Goal: Task Accomplishment & Management: Use online tool/utility

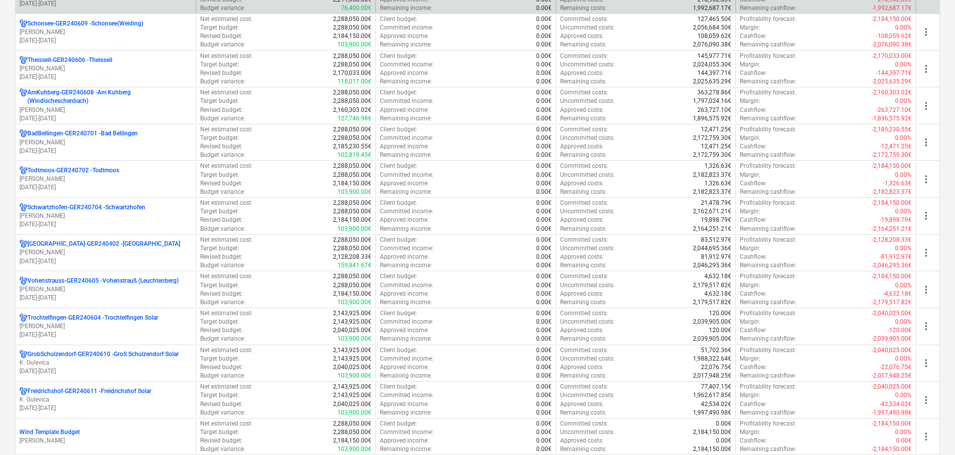
scroll to position [749, 0]
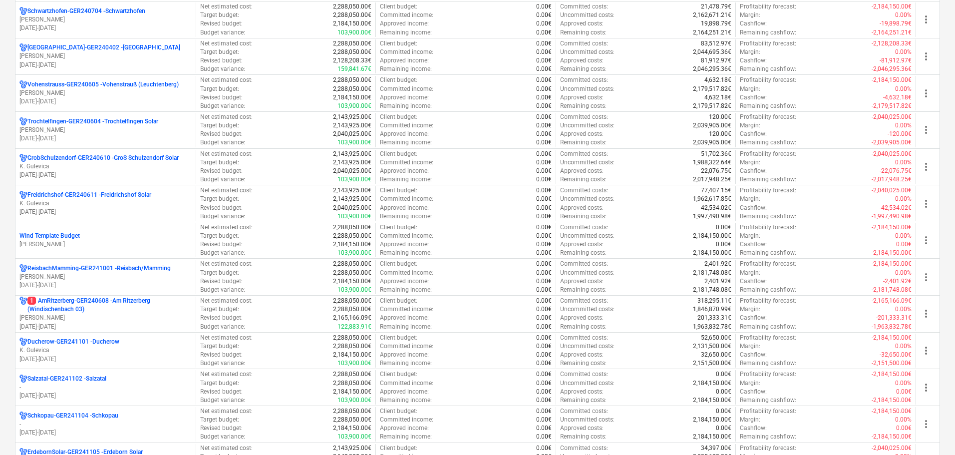
drag, startPoint x: 95, startPoint y: 304, endPoint x: 122, endPoint y: 299, distance: 27.4
click at [95, 304] on p "1 AmRitzerberg-GER240608 - Am Ritzerberg ([GEOGRAPHIC_DATA] 03)" at bounding box center [109, 304] width 164 height 17
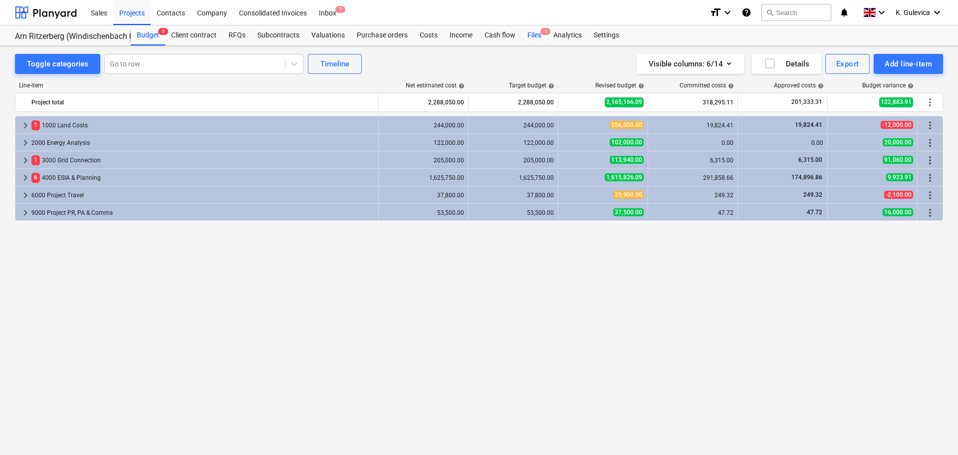
drag, startPoint x: 529, startPoint y: 35, endPoint x: 522, endPoint y: 41, distance: 9.2
click at [531, 34] on div "Files 1" at bounding box center [535, 35] width 26 height 20
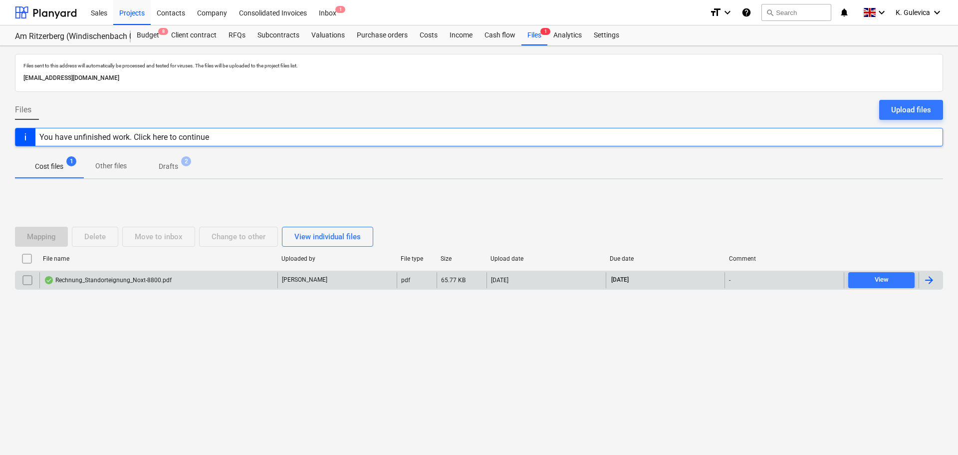
click at [256, 281] on div "Rechnung_Standorteignung_Noxt-8800.pdf" at bounding box center [158, 280] width 238 height 16
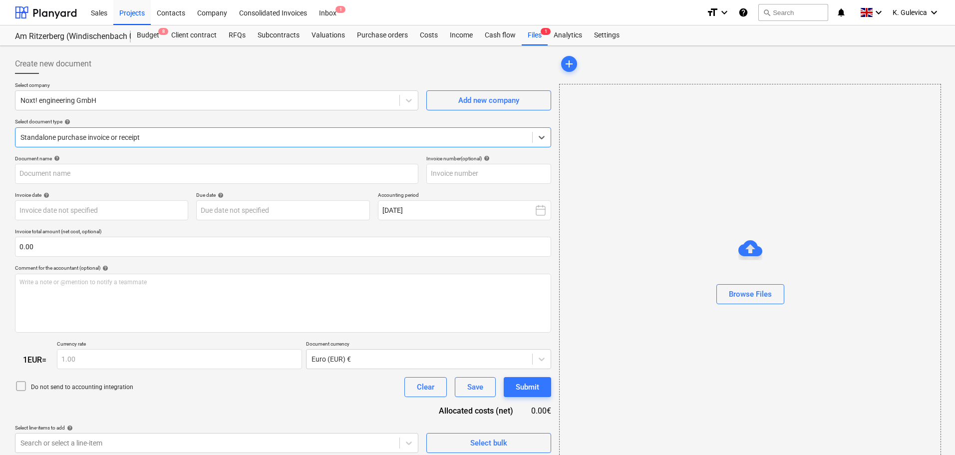
type input "RE-8800"
type input "[DATE]"
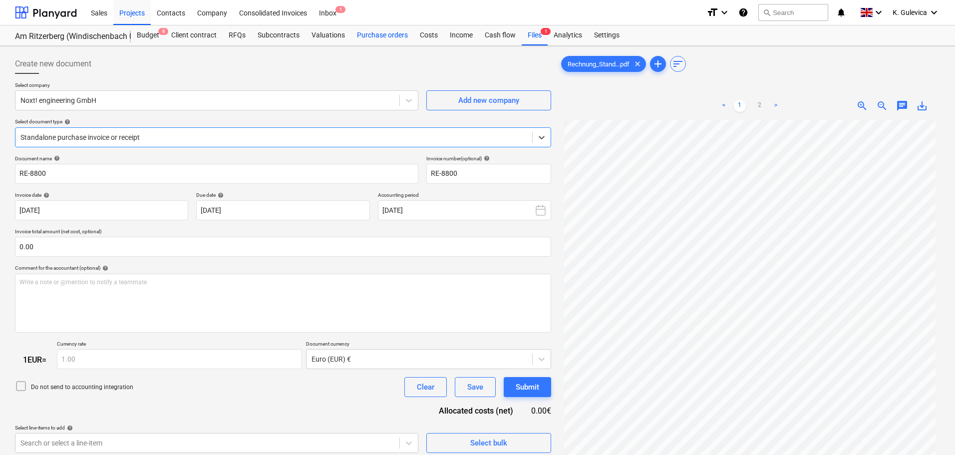
click at [380, 34] on div "Purchase orders" at bounding box center [382, 35] width 63 height 20
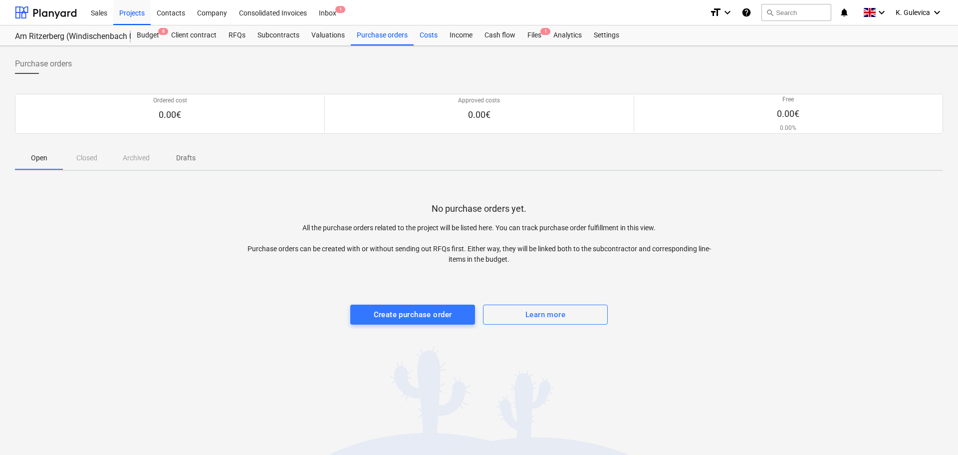
click at [421, 35] on div "Costs" at bounding box center [429, 35] width 30 height 20
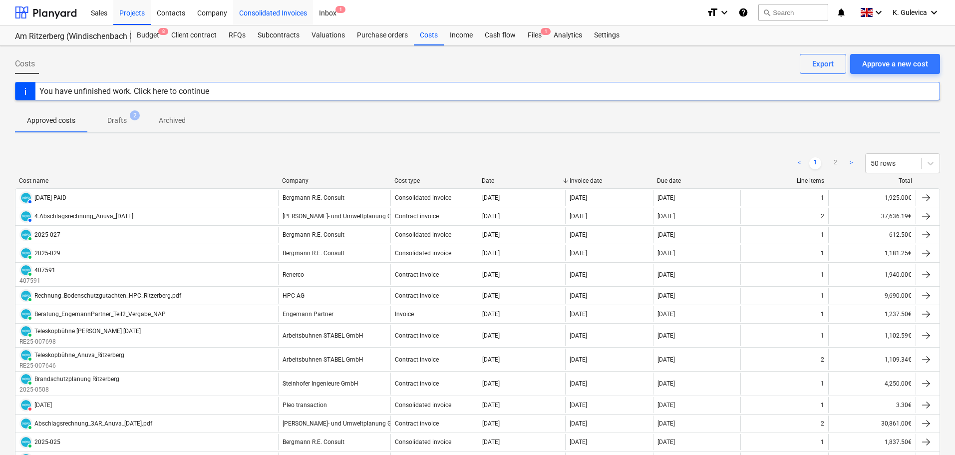
click at [253, 8] on div "Consolidated Invoices" at bounding box center [273, 12] width 80 height 25
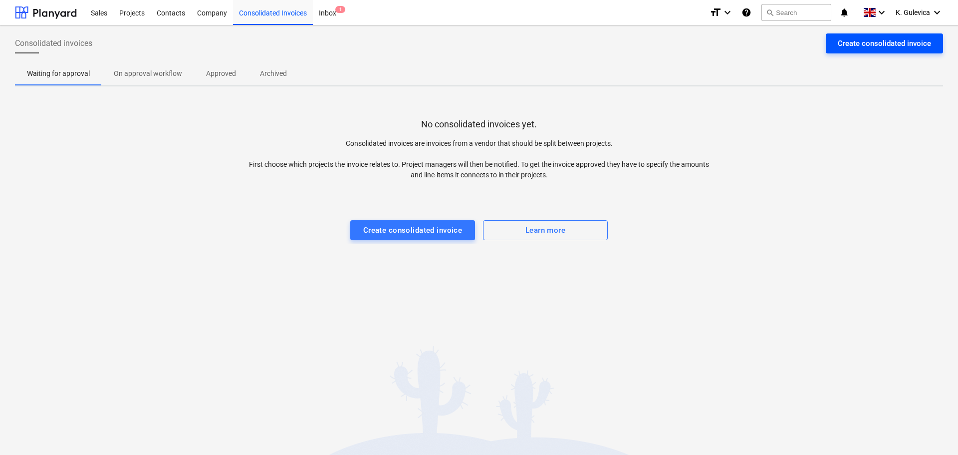
click at [902, 43] on div "Create consolidated invoice" at bounding box center [884, 43] width 93 height 13
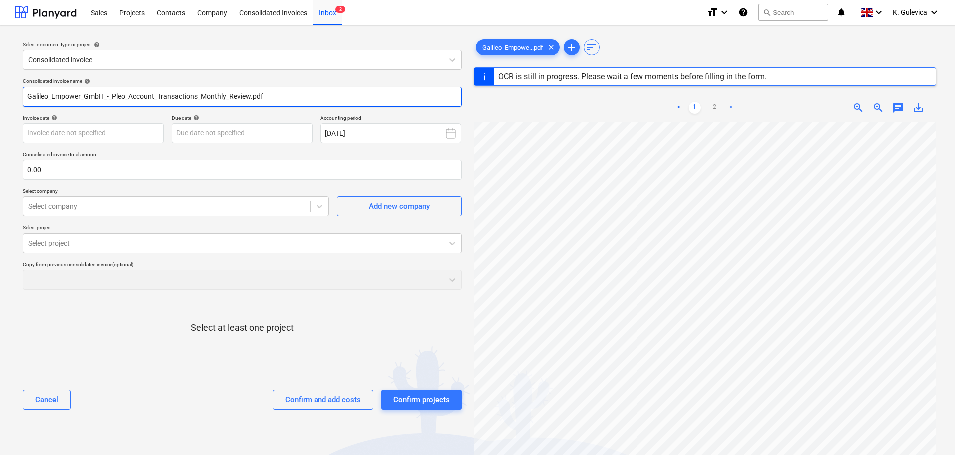
drag, startPoint x: 289, startPoint y: 94, endPoint x: 9, endPoint y: 89, distance: 279.6
click at [9, 89] on div "Select document type or project help Consolidated invoice Consolidated invoice …" at bounding box center [477, 292] width 955 height 535
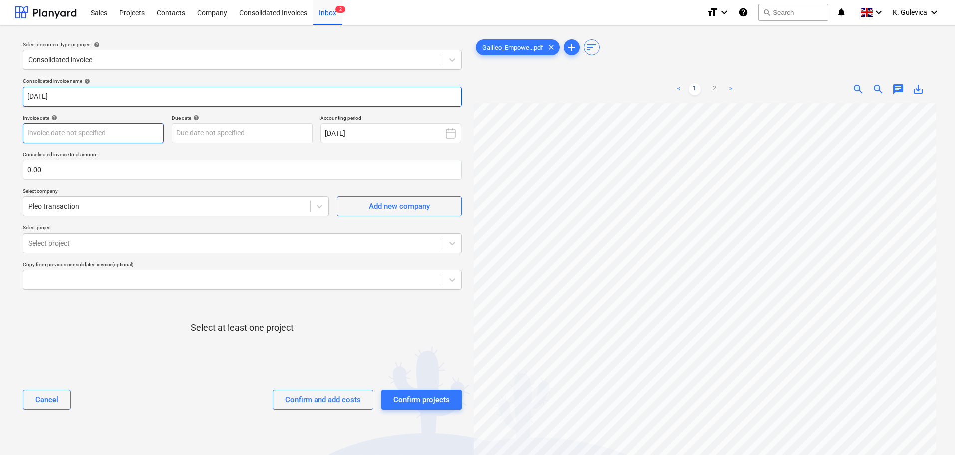
type input "[DATE]"
click at [108, 139] on body "Sales Projects Contacts Company Consolidated Invoices Inbox 2 format_size keybo…" at bounding box center [477, 227] width 955 height 455
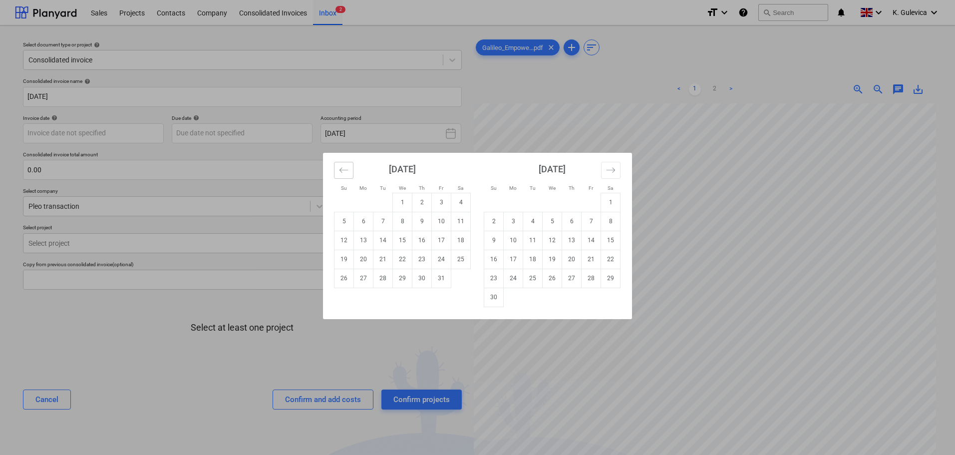
click at [340, 167] on icon "Move backward to switch to the previous month." at bounding box center [343, 169] width 9 height 9
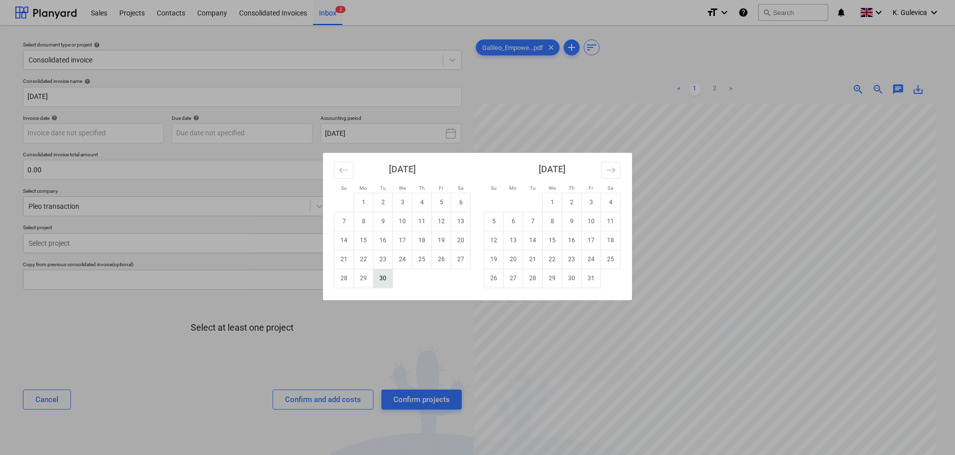
click at [385, 282] on td "30" at bounding box center [382, 278] width 19 height 19
type input "[DATE]"
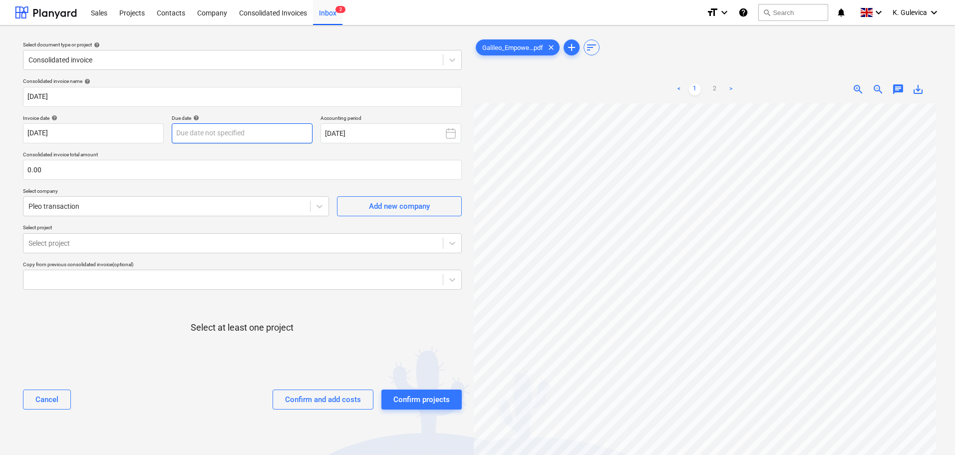
click at [257, 135] on body "Sales Projects Contacts Company Consolidated Invoices Inbox 2 format_size keybo…" at bounding box center [477, 227] width 955 height 455
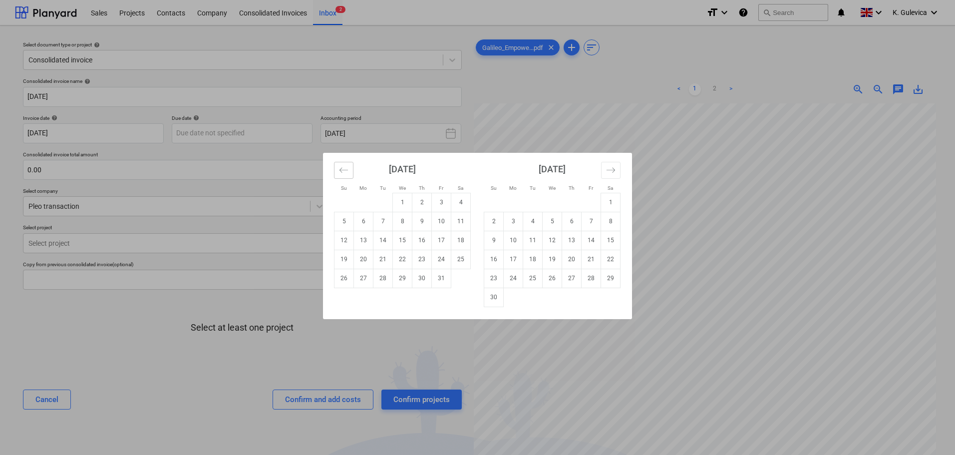
drag, startPoint x: 348, startPoint y: 168, endPoint x: 348, endPoint y: 177, distance: 9.0
click at [347, 168] on icon "Move backward to switch to the previous month." at bounding box center [343, 169] width 9 height 9
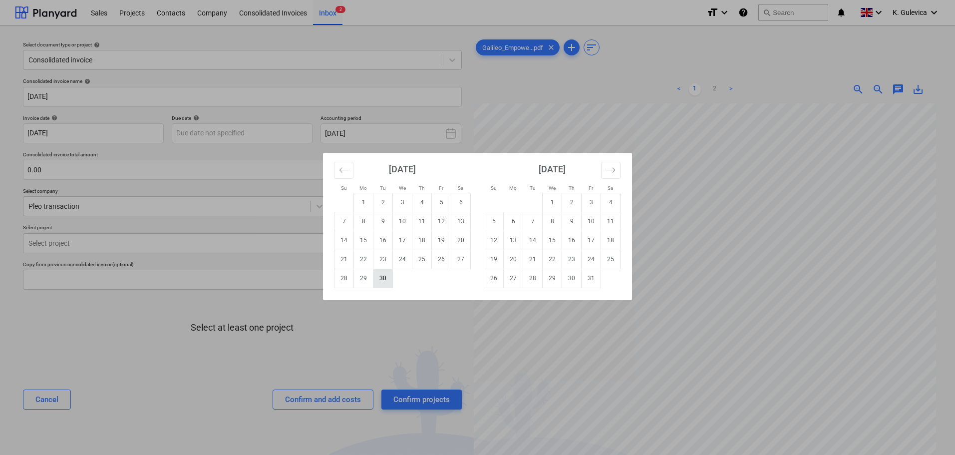
click at [383, 282] on td "30" at bounding box center [382, 278] width 19 height 19
type input "[DATE]"
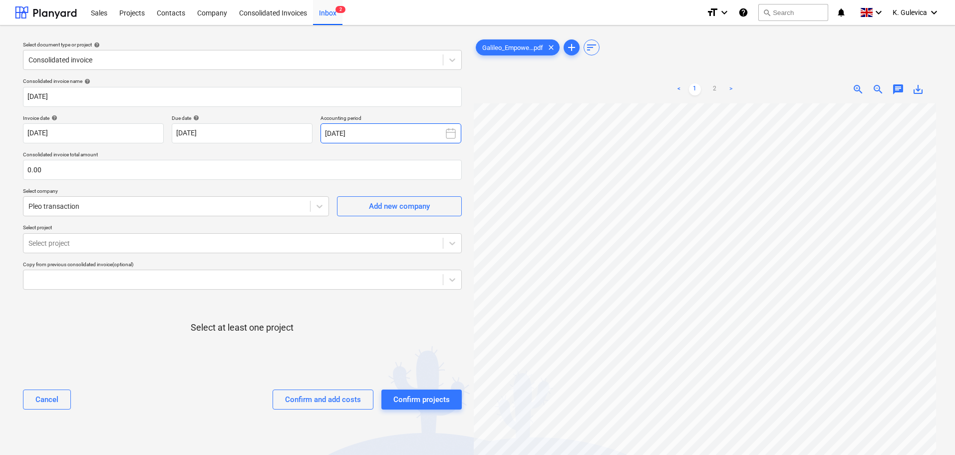
click at [382, 136] on button "[DATE]" at bounding box center [390, 133] width 141 height 20
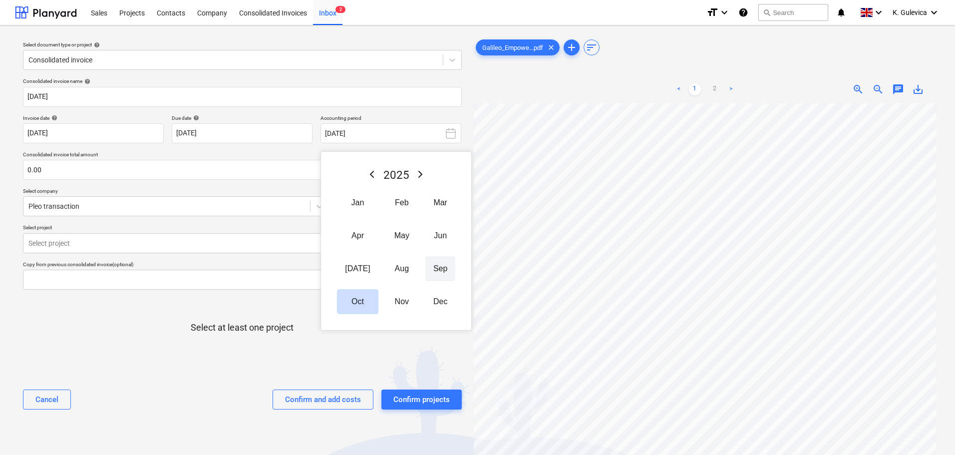
click at [430, 267] on button "Sep" at bounding box center [440, 268] width 30 height 25
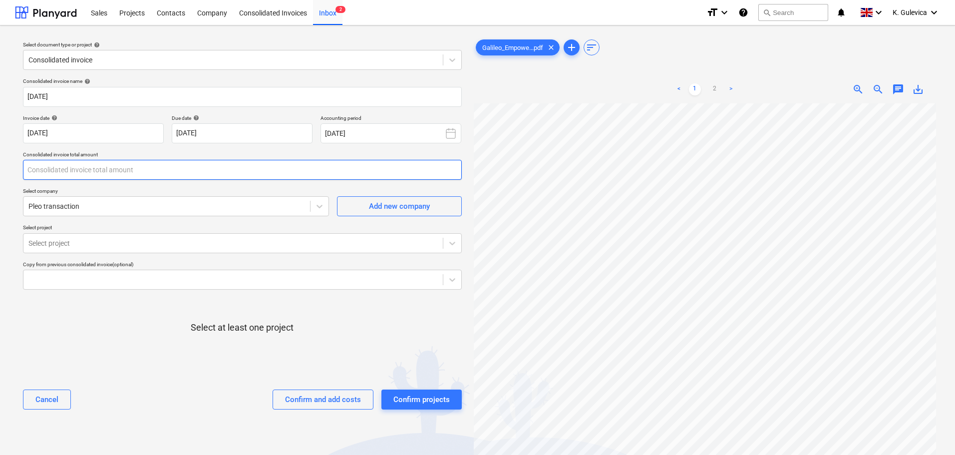
click at [95, 164] on input "text" at bounding box center [242, 170] width 439 height 20
type input "0.00"
click at [91, 159] on p "Consolidated invoice total amount" at bounding box center [242, 155] width 439 height 8
click at [88, 167] on input "text" at bounding box center [242, 170] width 439 height 20
type input "198.58"
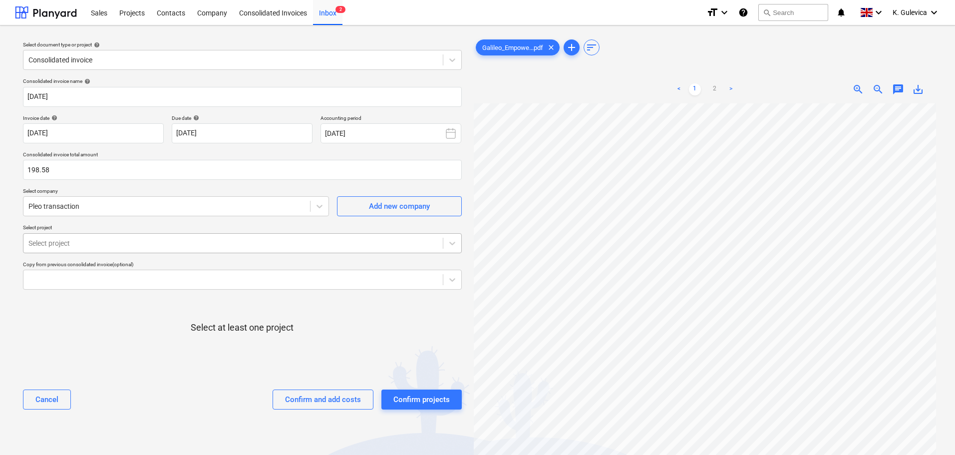
click at [119, 241] on div at bounding box center [232, 243] width 409 height 10
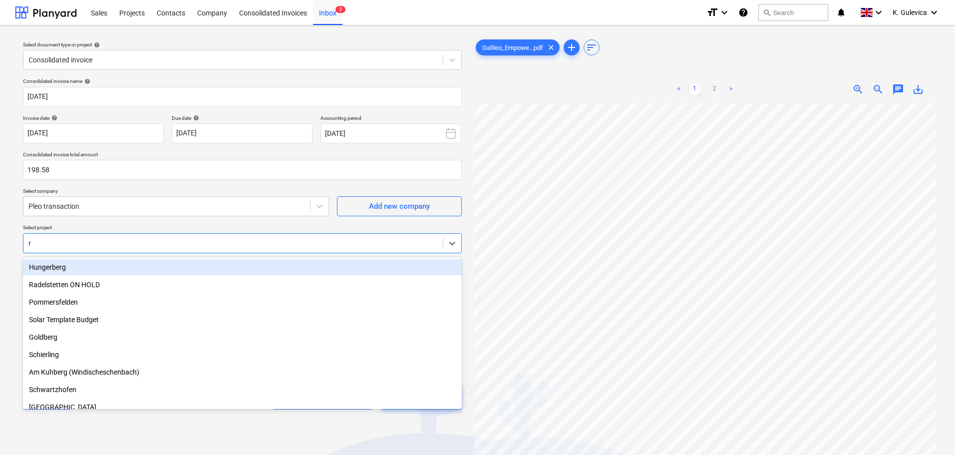
type input "ra"
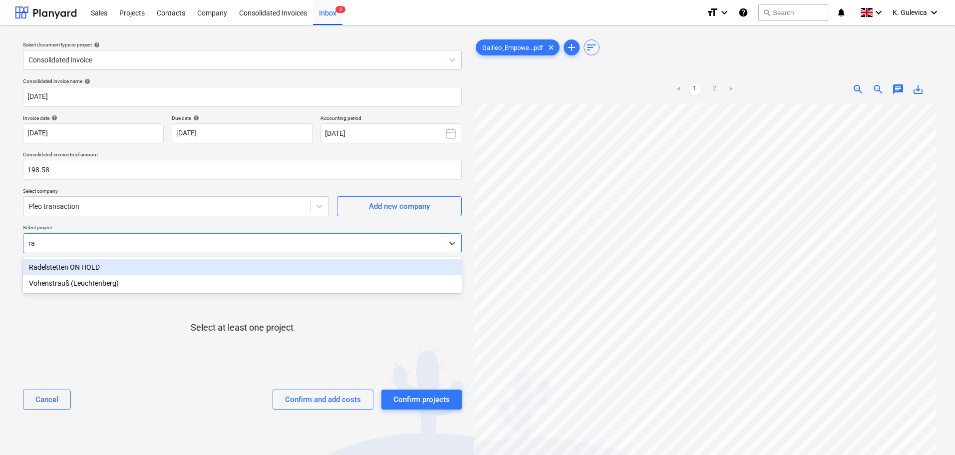
click at [39, 267] on div "Radelstetten ON HOLD" at bounding box center [242, 267] width 439 height 16
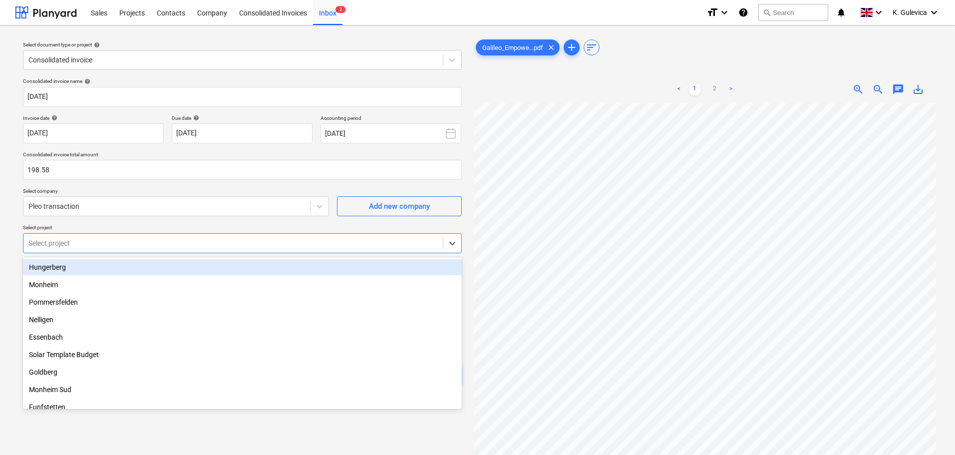
click at [101, 218] on div "Consolidated invoice name help [DATE] Invoice date help [DATE] [DATE] Press the…" at bounding box center [242, 234] width 447 height 321
click at [88, 242] on div at bounding box center [232, 243] width 409 height 10
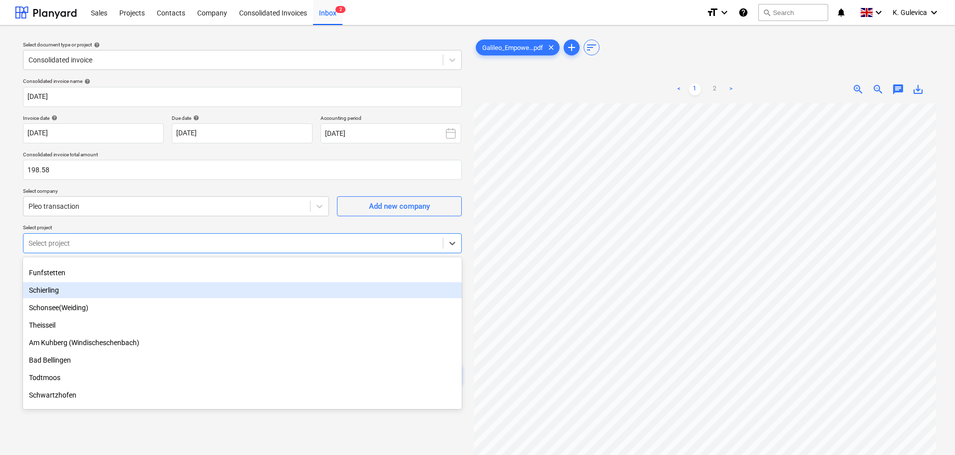
scroll to position [150, 0]
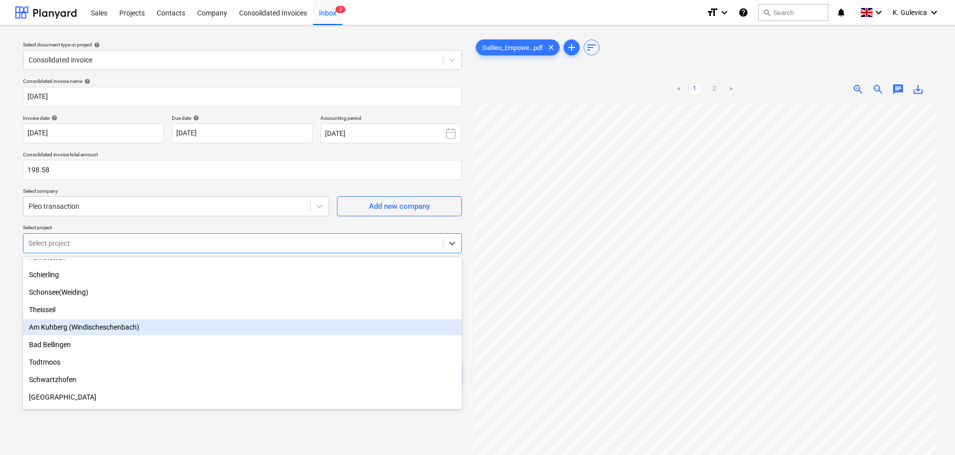
click at [84, 328] on div "Am Kuhberg (Windischeschenbach)" at bounding box center [242, 327] width 439 height 16
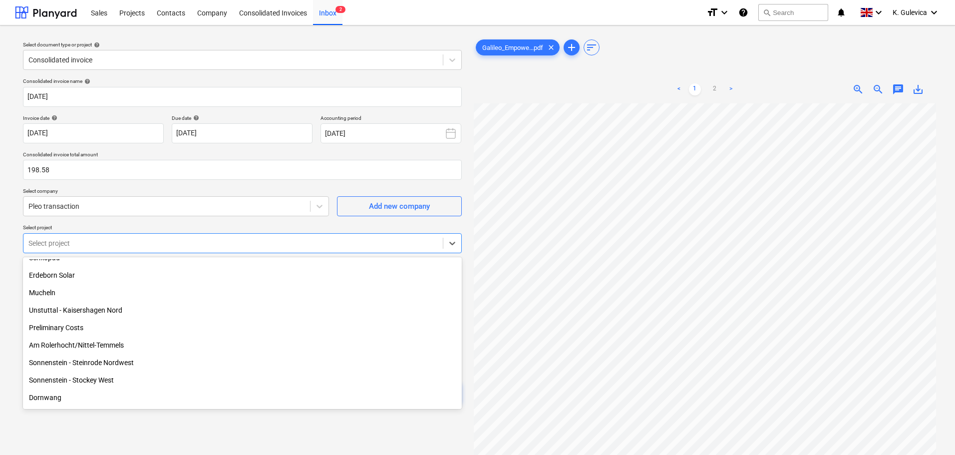
scroll to position [449, 0]
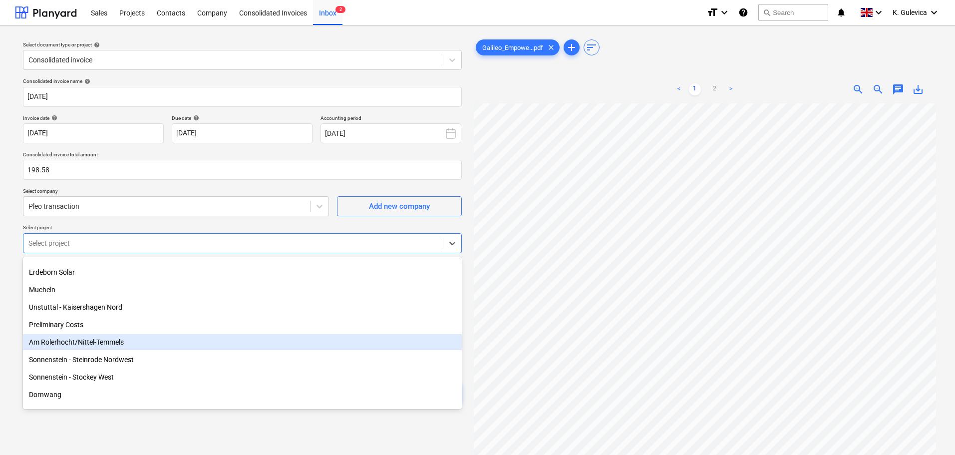
click at [103, 341] on div "Am Rolerhocht/Nittel-Temmels" at bounding box center [242, 342] width 439 height 16
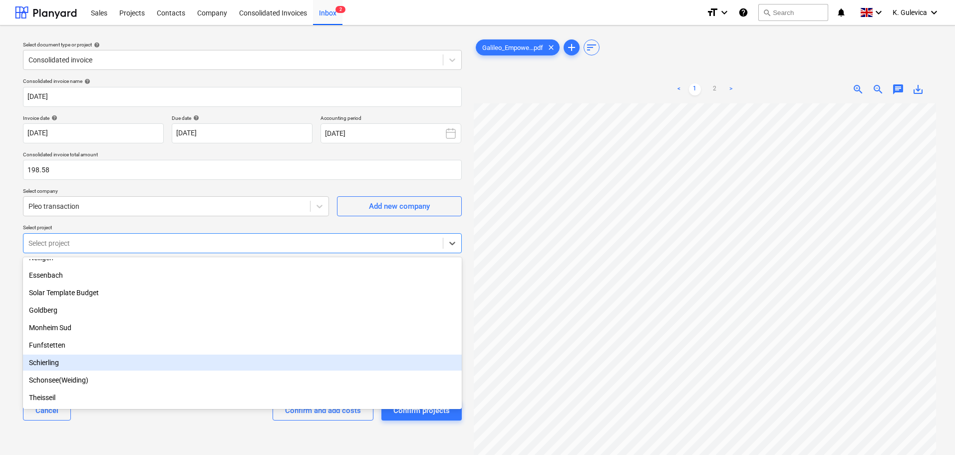
scroll to position [47, 0]
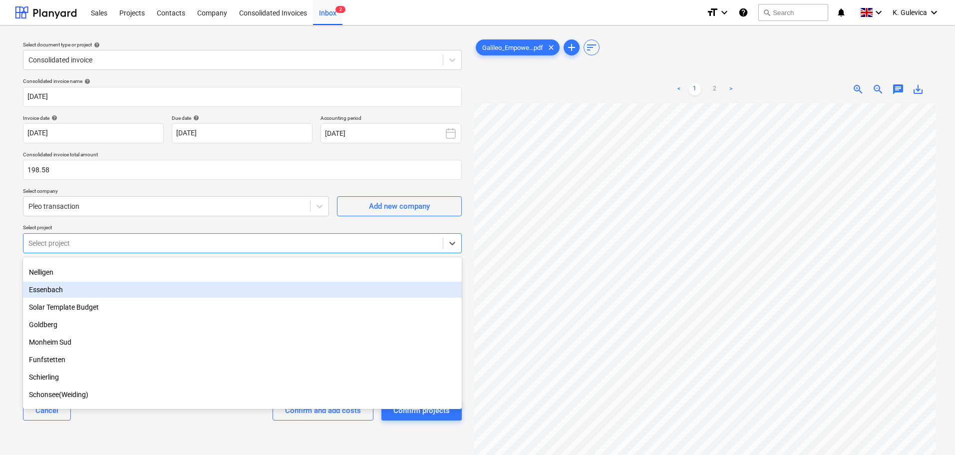
click at [43, 288] on div "Essenbach" at bounding box center [242, 290] width 439 height 16
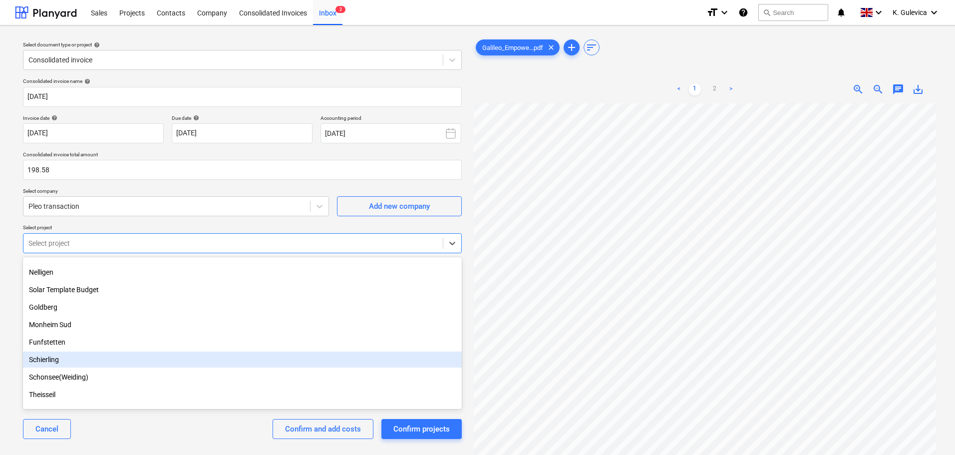
click at [51, 359] on div "Schierling" at bounding box center [242, 359] width 439 height 16
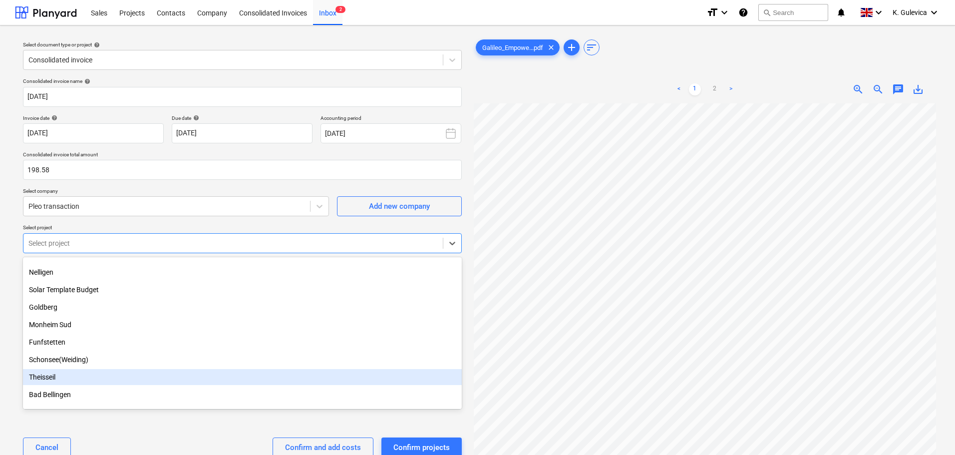
click at [58, 375] on div "Theisseil" at bounding box center [242, 377] width 439 height 16
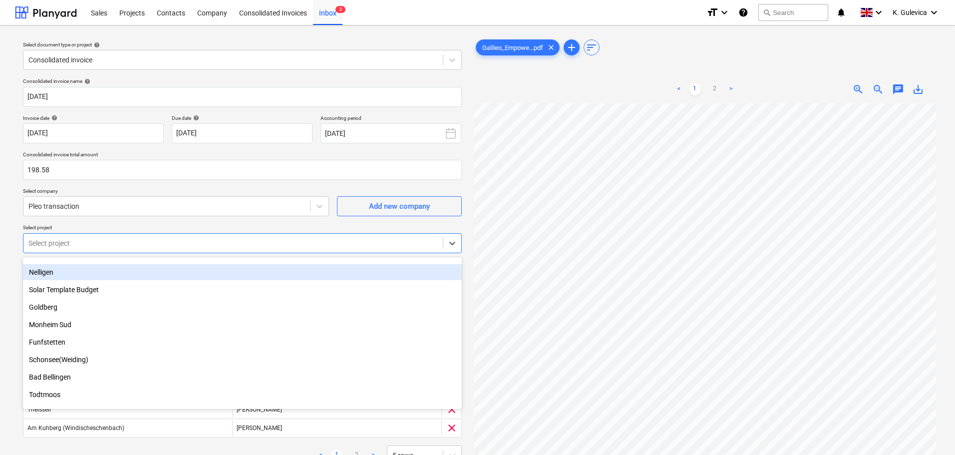
click at [249, 186] on div "Consolidated invoice name help [DATE] Invoice date help [DATE] [DATE] Press the…" at bounding box center [242, 299] width 447 height 451
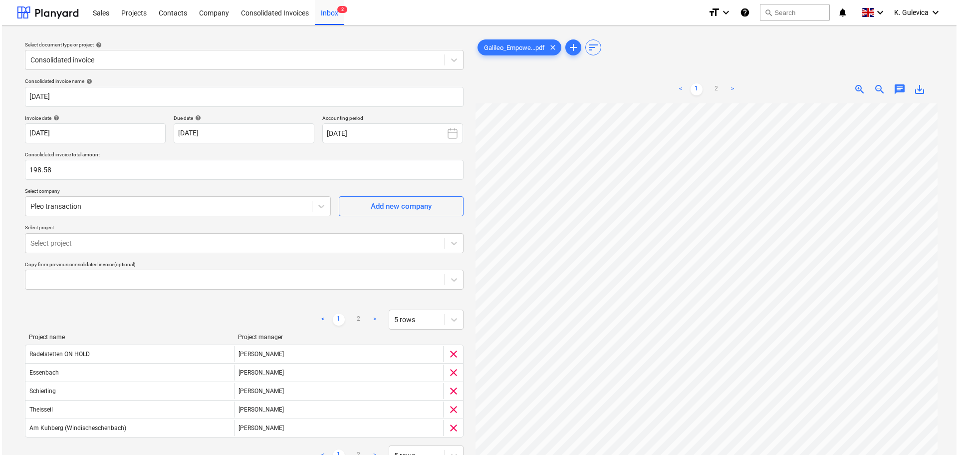
scroll to position [87, 0]
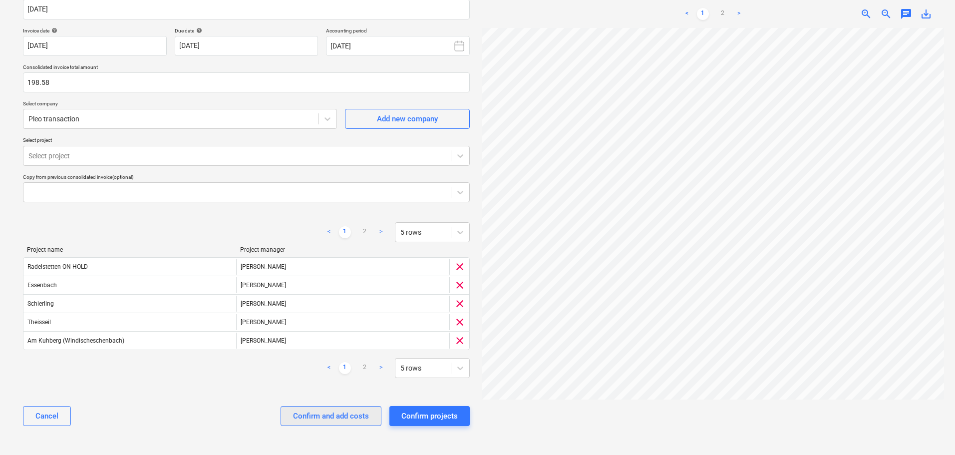
click at [323, 417] on div "Confirm and add costs" at bounding box center [331, 415] width 76 height 13
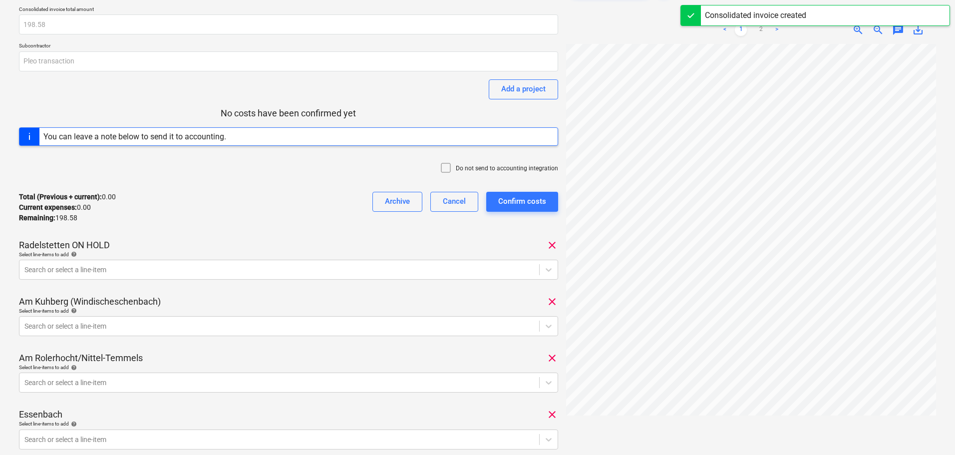
scroll to position [150, 0]
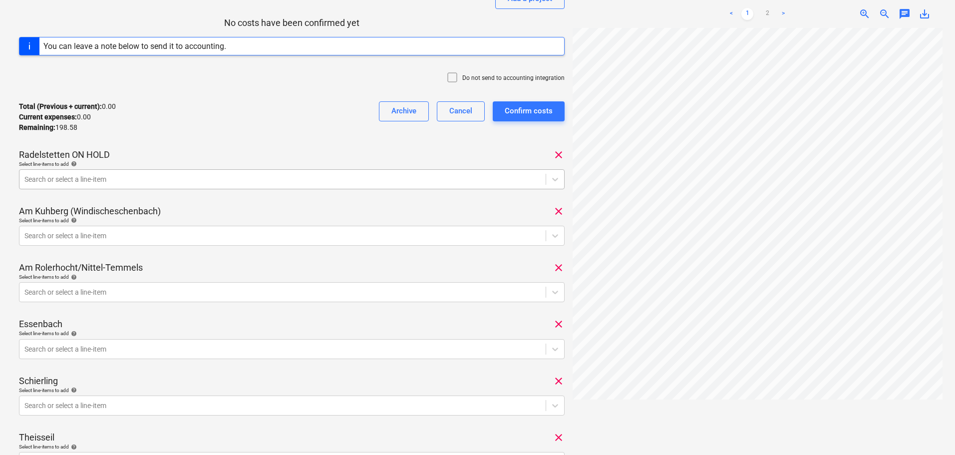
click at [162, 180] on div at bounding box center [282, 179] width 516 height 10
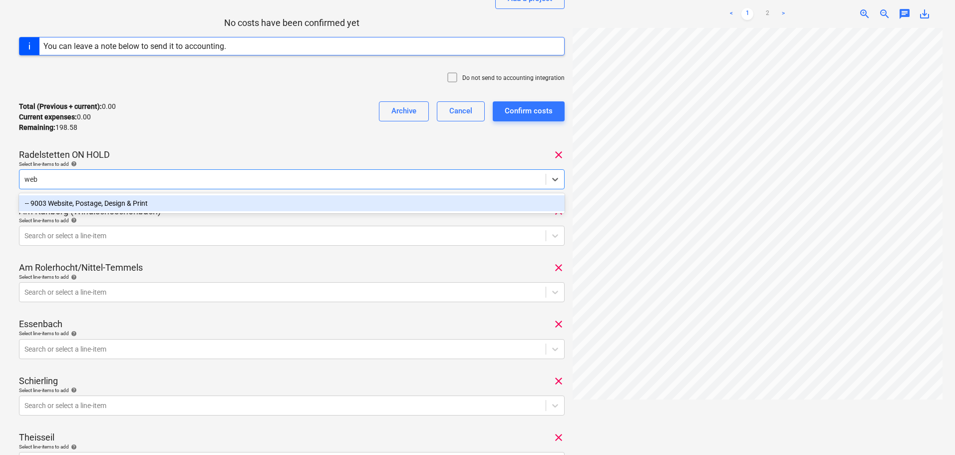
type input "webs"
click at [161, 201] on div "-- 9003 Website, Postage, Design & Print" at bounding box center [292, 203] width 546 height 16
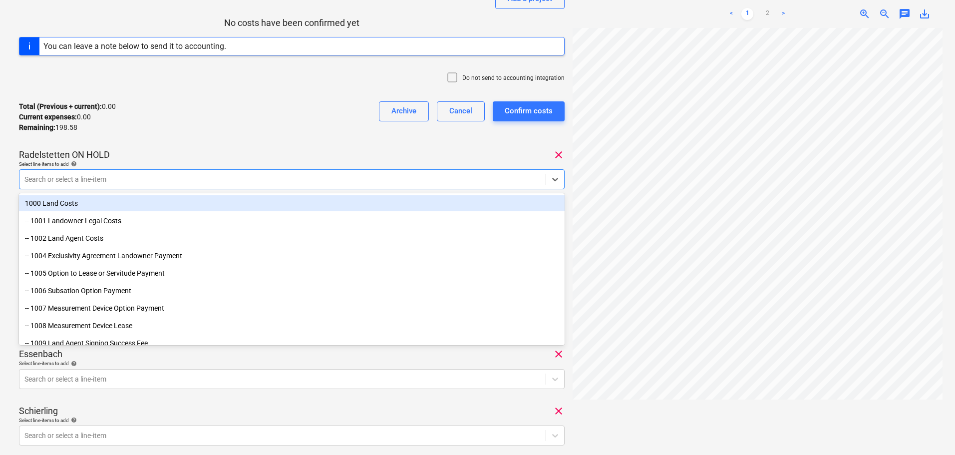
click at [222, 146] on div "[DATE] Consolidated invoice total amount 198.58 Subcontractor Pleo transaction …" at bounding box center [292, 241] width 546 height 707
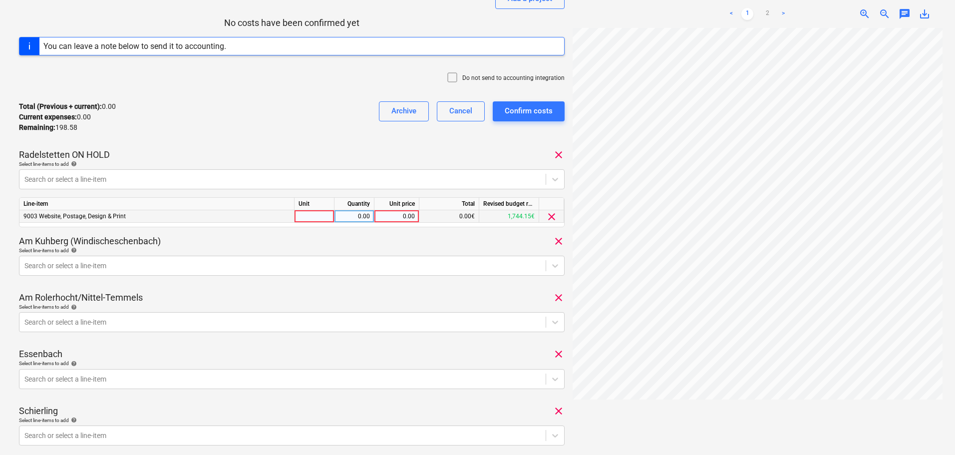
click at [405, 214] on div "0.00" at bounding box center [396, 216] width 36 height 12
type input "4.15"
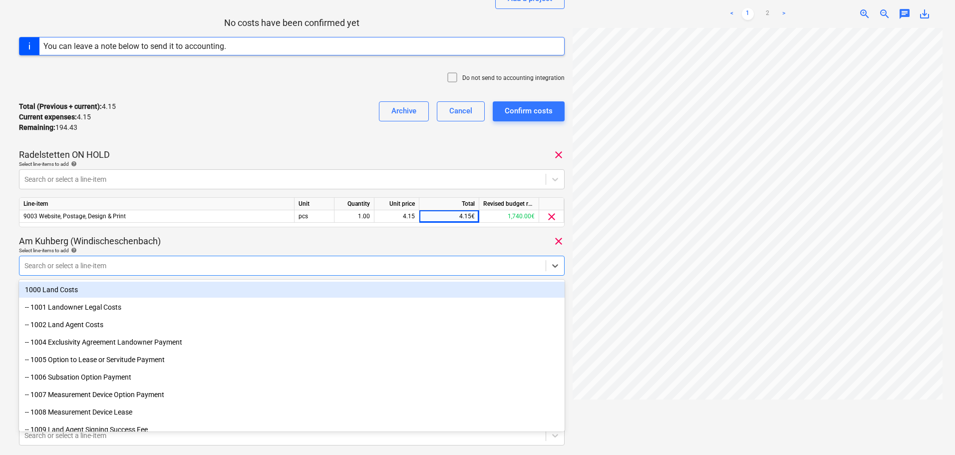
click at [120, 260] on div "Search or select a line-item" at bounding box center [282, 266] width 526 height 14
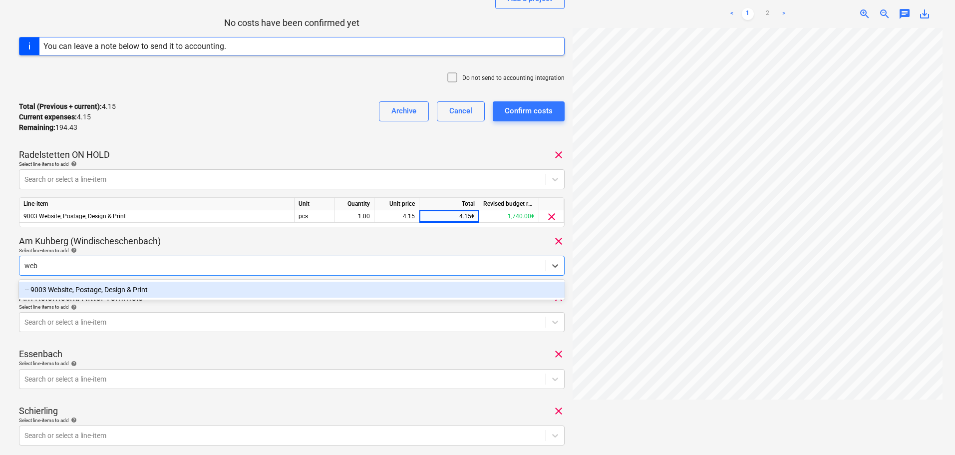
type input "webs"
click at [135, 290] on div "-- 9003 Website, Postage, Design & Print" at bounding box center [292, 290] width 546 height 16
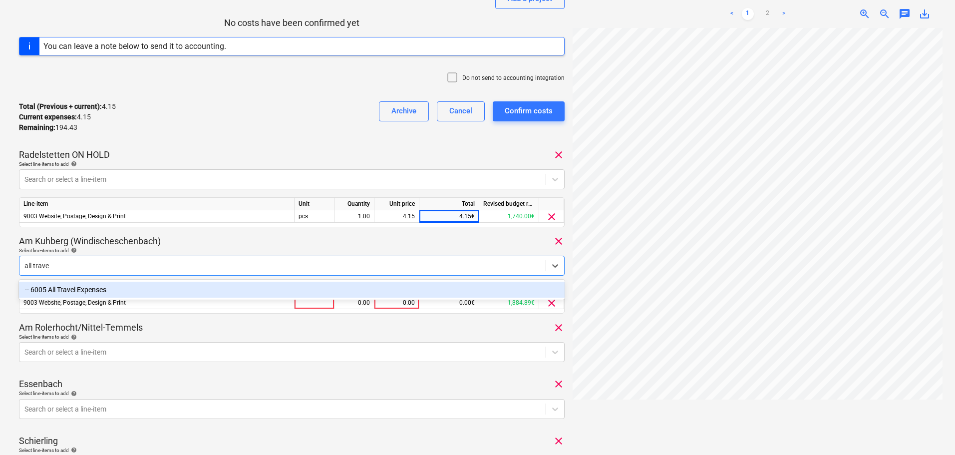
type input "all travel"
click at [155, 286] on div "-- 6005 All Travel Expenses" at bounding box center [292, 290] width 546 height 16
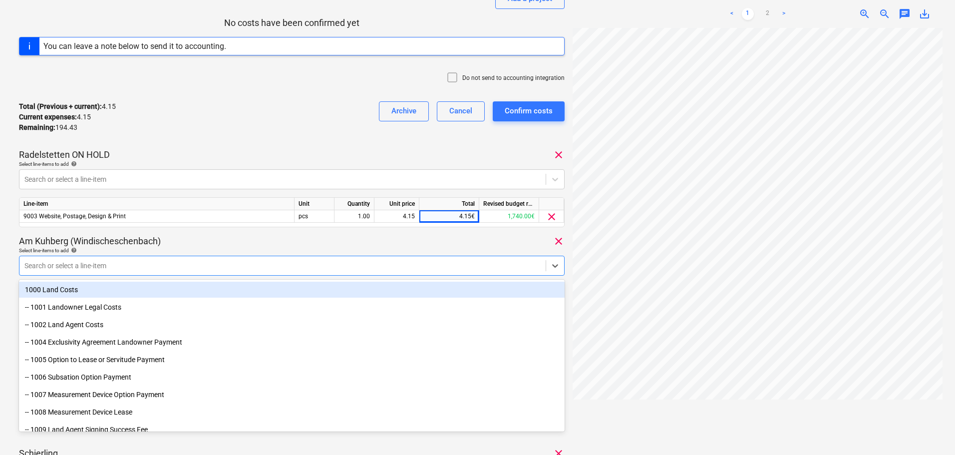
click at [213, 248] on div "Select line-items to add help" at bounding box center [292, 250] width 546 height 6
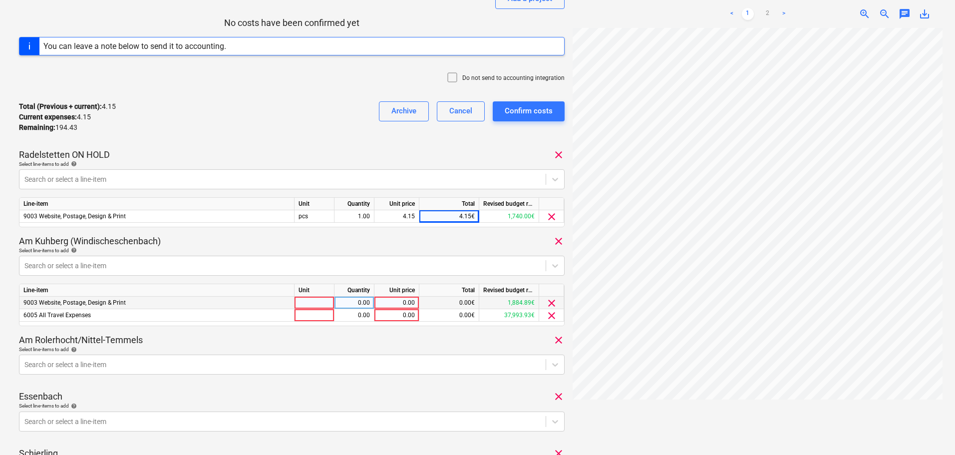
click at [401, 302] on div "0.00" at bounding box center [396, 302] width 36 height 12
type input "4.15"
click at [402, 315] on div "0.00" at bounding box center [396, 315] width 36 height 12
type input "2.99"
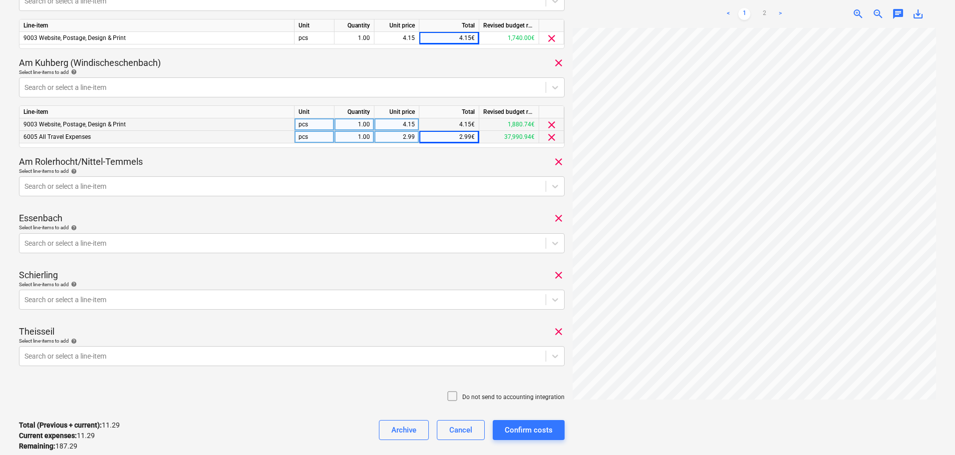
scroll to position [349, 0]
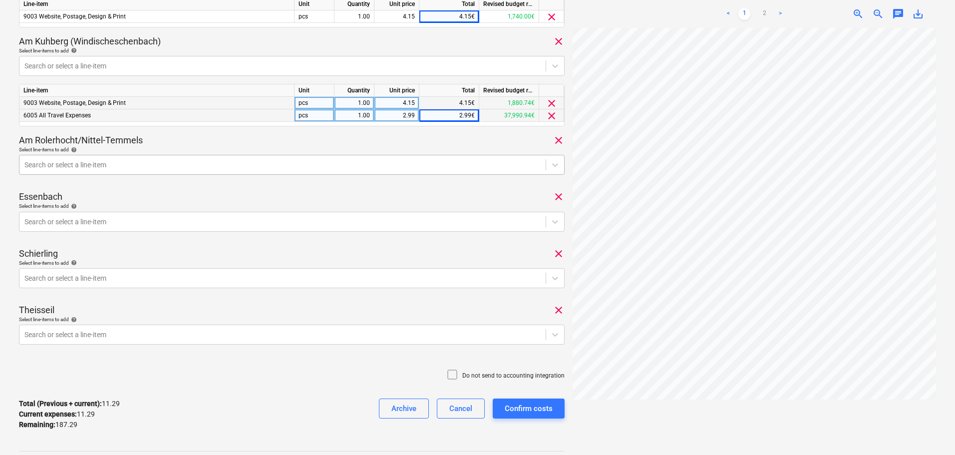
click at [113, 160] on div at bounding box center [282, 165] width 516 height 10
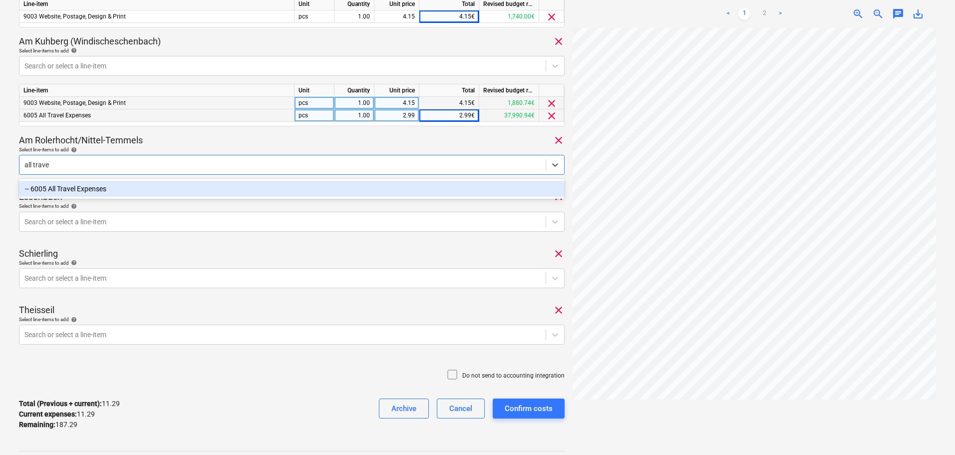
type input "all travel"
click at [112, 186] on div "-- 6005 All Travel Expenses" at bounding box center [292, 189] width 546 height 16
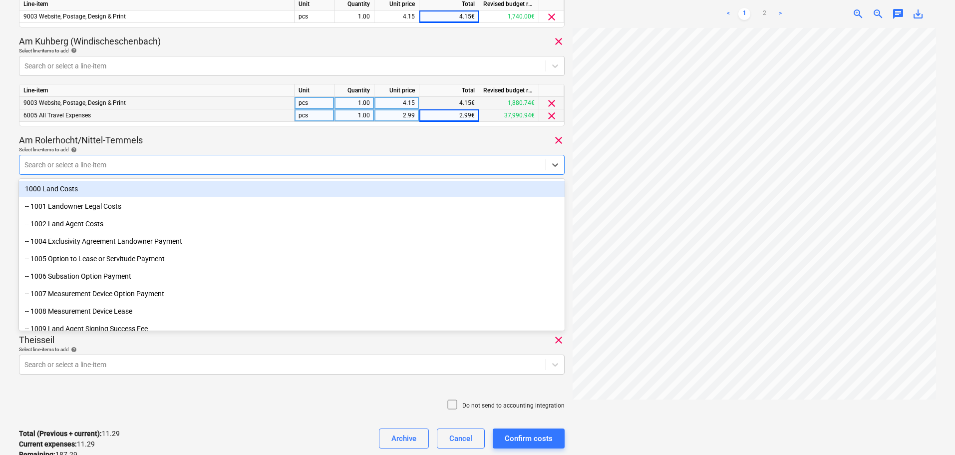
click at [162, 147] on div "Select line-items to add help" at bounding box center [292, 149] width 546 height 6
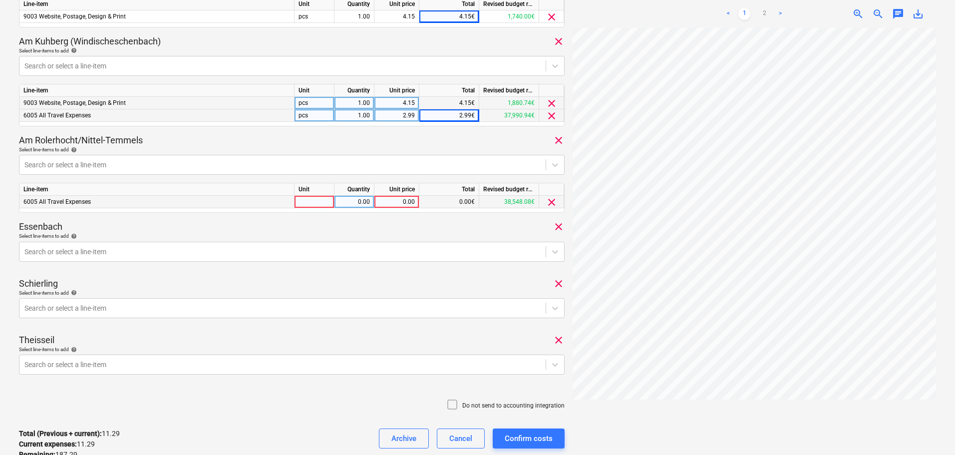
click at [394, 204] on div "0.00" at bounding box center [396, 202] width 36 height 12
type input "96.12"
click at [292, 253] on div at bounding box center [282, 252] width 516 height 10
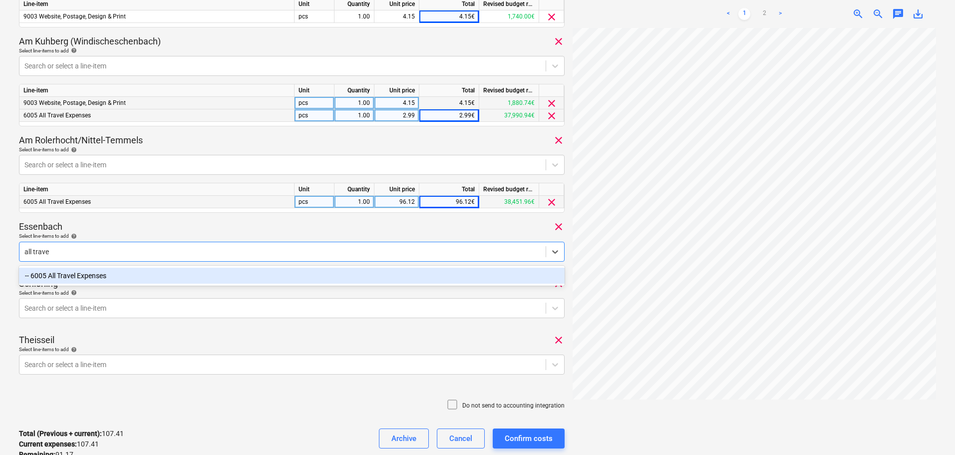
type input "all travel"
click at [282, 275] on div "-- 6005 All Travel Expenses" at bounding box center [292, 276] width 546 height 16
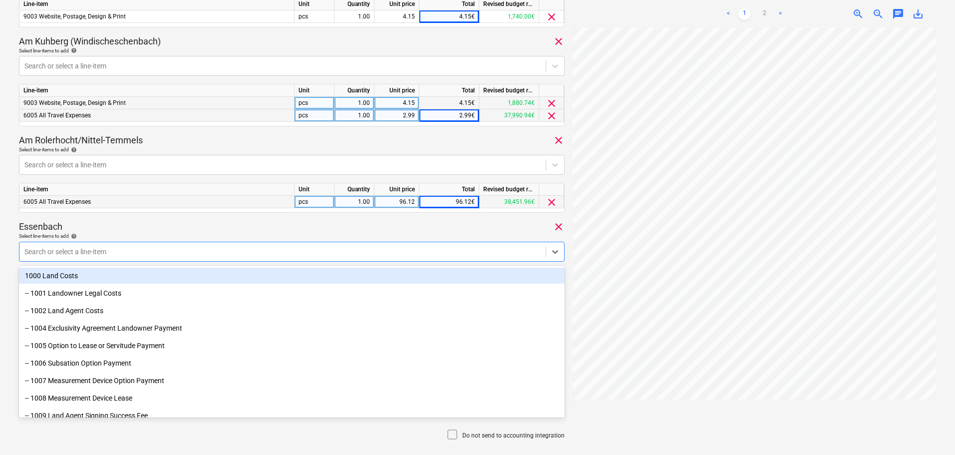
click at [291, 232] on div "Essenbach clear" at bounding box center [292, 227] width 546 height 12
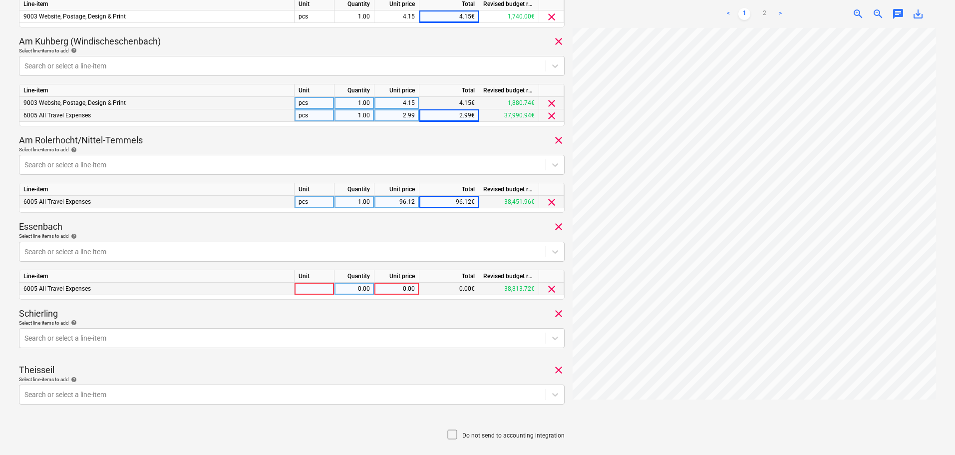
click at [385, 291] on div "0.00" at bounding box center [396, 289] width 36 height 12
type input "20.24"
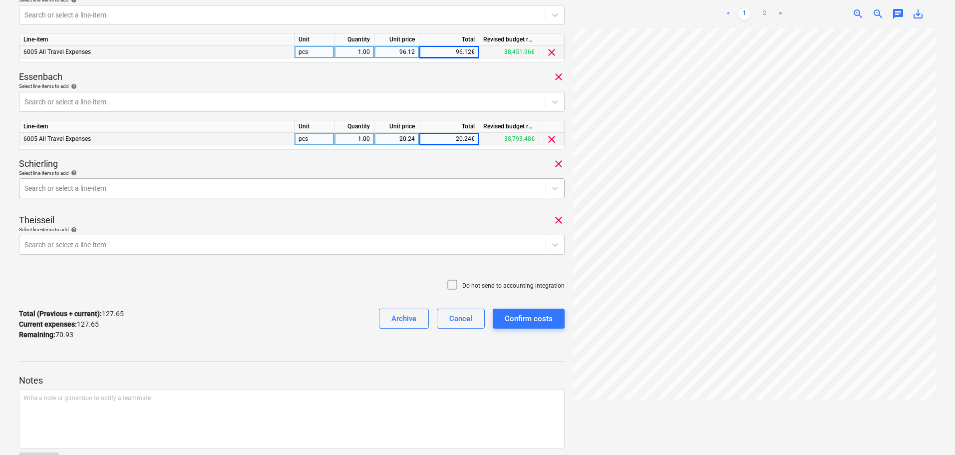
click at [110, 192] on div at bounding box center [282, 188] width 516 height 10
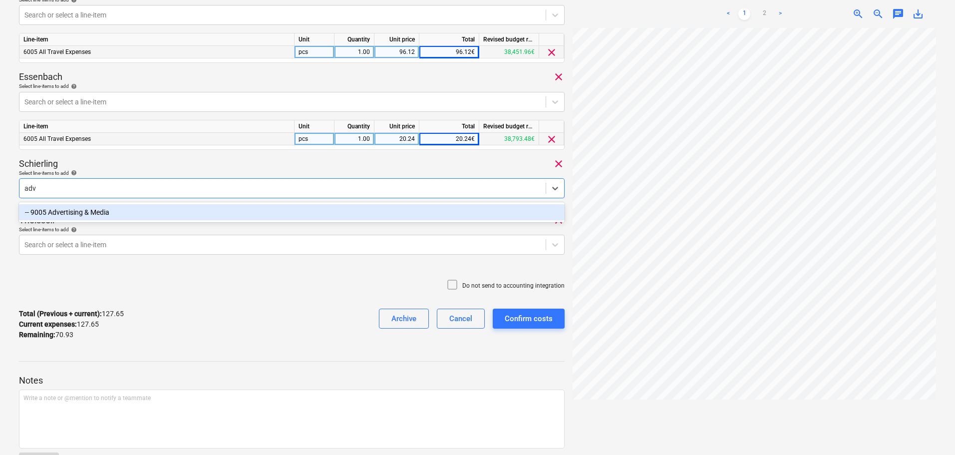
type input "adve"
click at [114, 216] on div "-- 9005 Advertising & Media" at bounding box center [292, 212] width 546 height 16
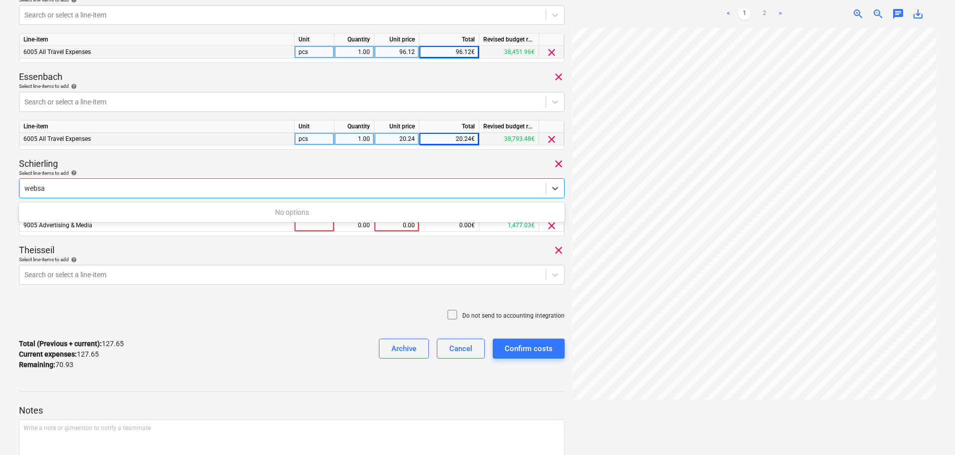
type input "webs"
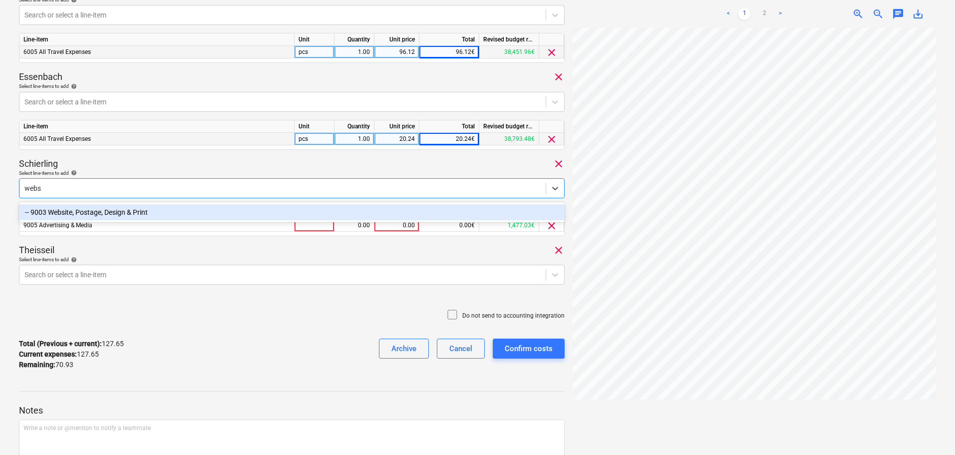
click at [133, 211] on div "-- 9003 Website, Postage, Design & Print" at bounding box center [292, 212] width 546 height 16
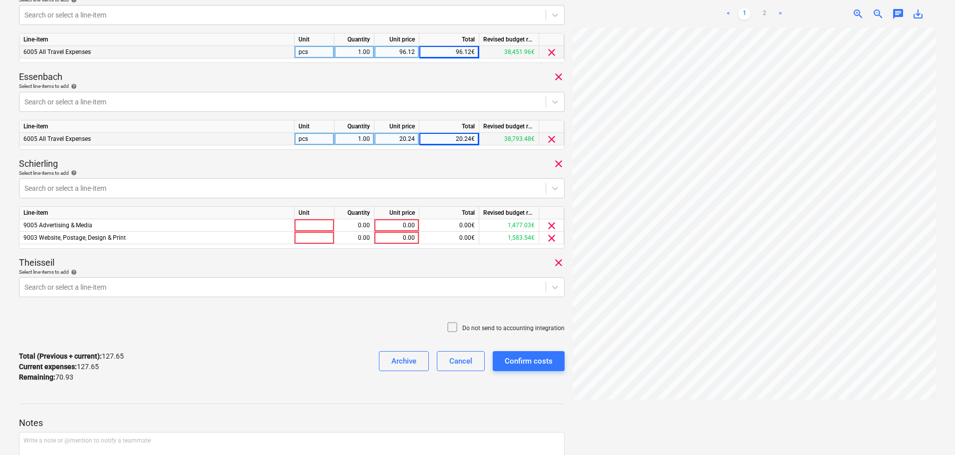
click at [394, 224] on div "0.00" at bounding box center [396, 225] width 36 height 12
type input "10.99"
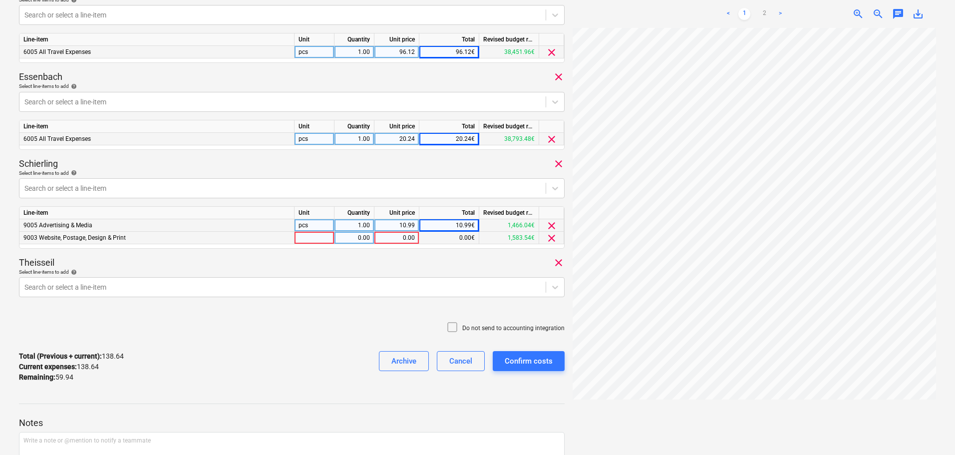
click at [405, 236] on div "0.00" at bounding box center [396, 238] width 36 height 12
type input "4.15"
click at [164, 283] on div at bounding box center [282, 287] width 516 height 10
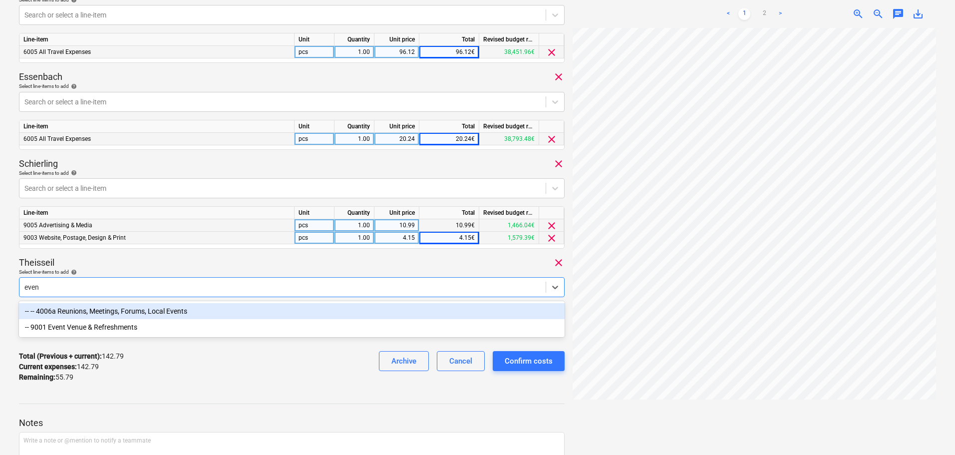
type input "event"
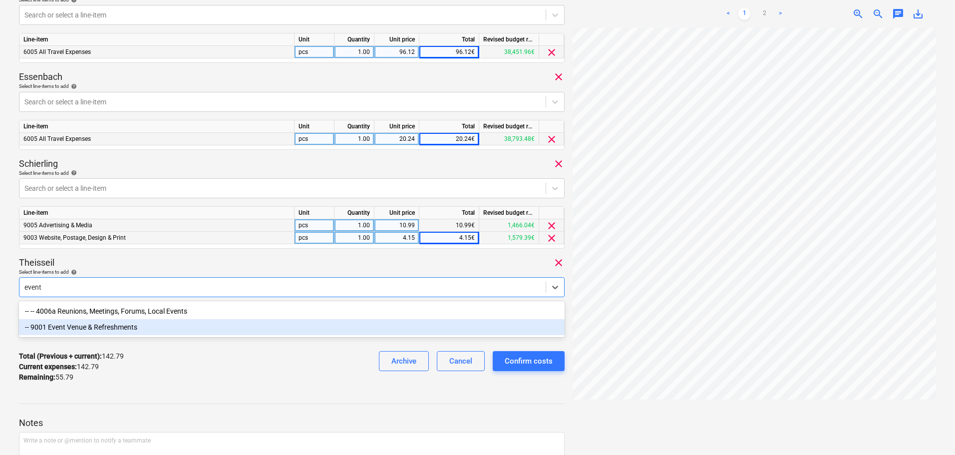
click at [122, 326] on div "-- 9001 Event Venue & Refreshments" at bounding box center [292, 327] width 546 height 16
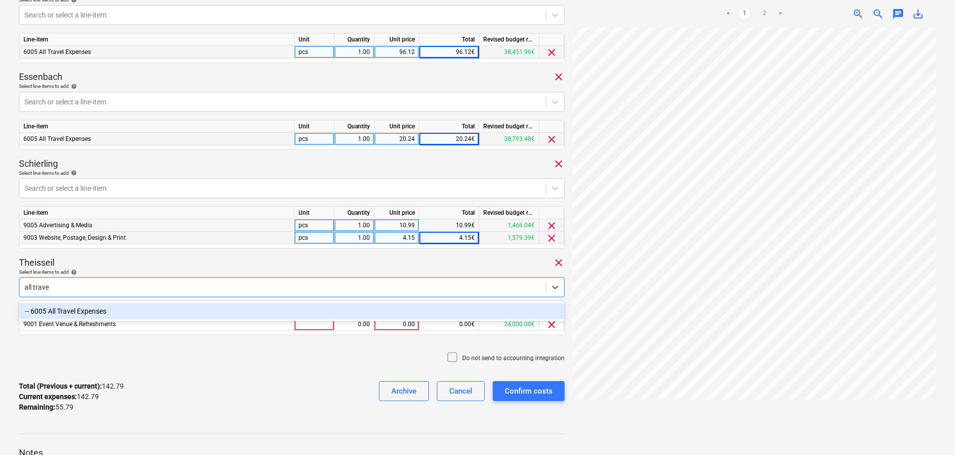
type input "all travel"
click at [167, 315] on div "-- 6005 All Travel Expenses" at bounding box center [292, 311] width 546 height 16
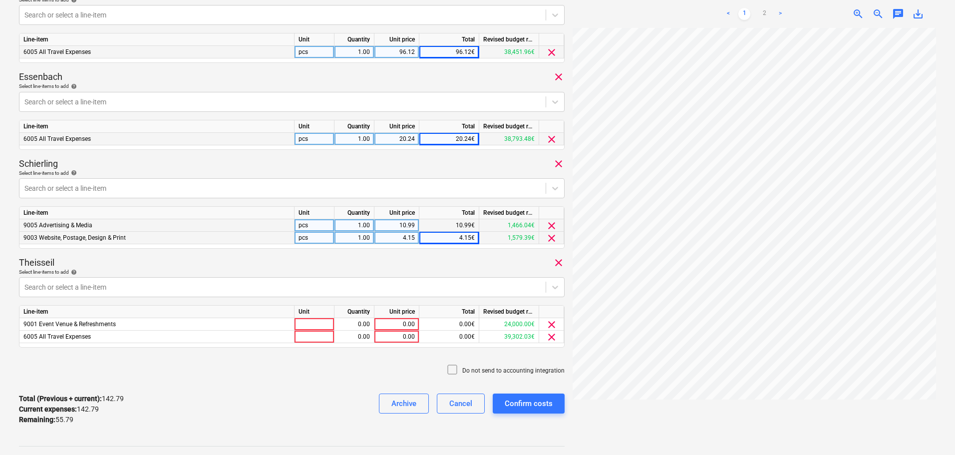
click at [291, 263] on div "Theisseil clear" at bounding box center [292, 263] width 546 height 12
click at [389, 324] on div "0.00" at bounding box center [396, 324] width 36 height 12
type input "25"
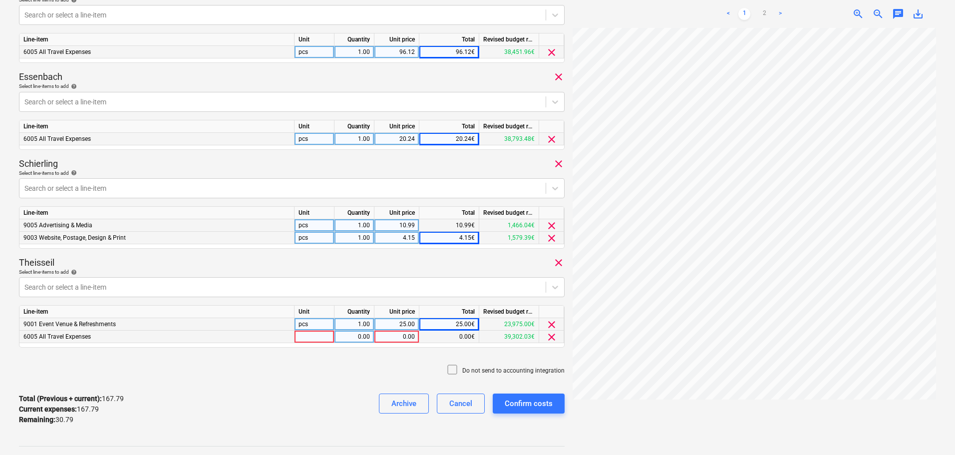
click at [394, 339] on div "0.00" at bounding box center [396, 336] width 36 height 12
type input "30.79"
click at [454, 369] on icon at bounding box center [452, 369] width 12 height 12
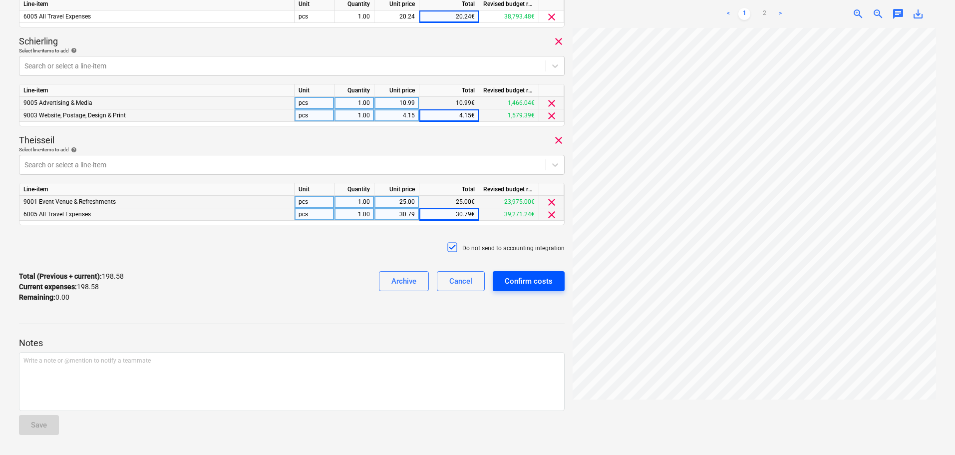
click at [530, 281] on div "Confirm costs" at bounding box center [529, 281] width 48 height 13
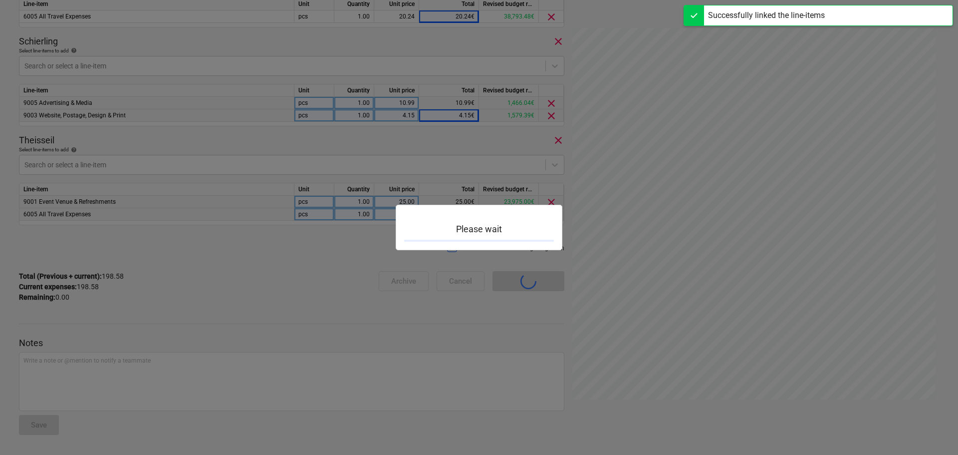
scroll to position [110, 0]
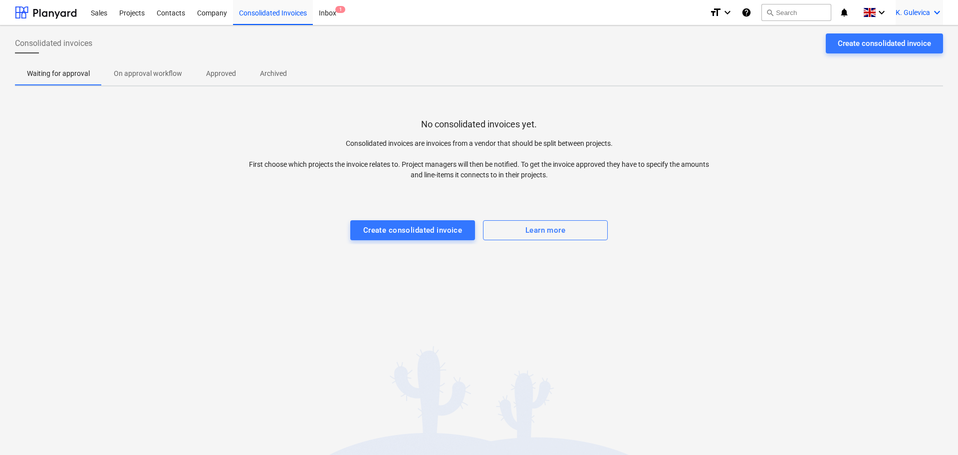
click at [931, 7] on div "K. Gulevica keyboard_arrow_down" at bounding box center [919, 12] width 47 height 25
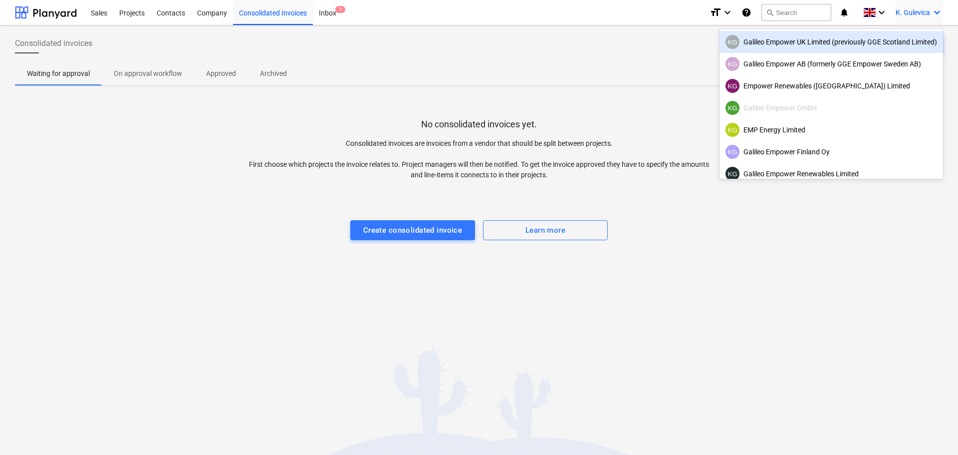
click at [789, 39] on div "KG Galileo Empower UK Limited (previously GGE Scotland Limited)" at bounding box center [832, 42] width 212 height 14
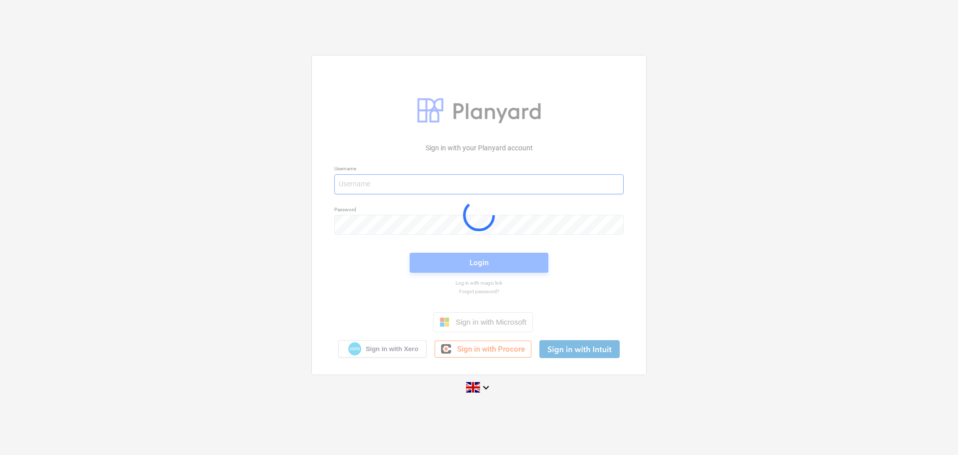
type input "[EMAIL_ADDRESS][DOMAIN_NAME]"
